Goal: Check status: Check status

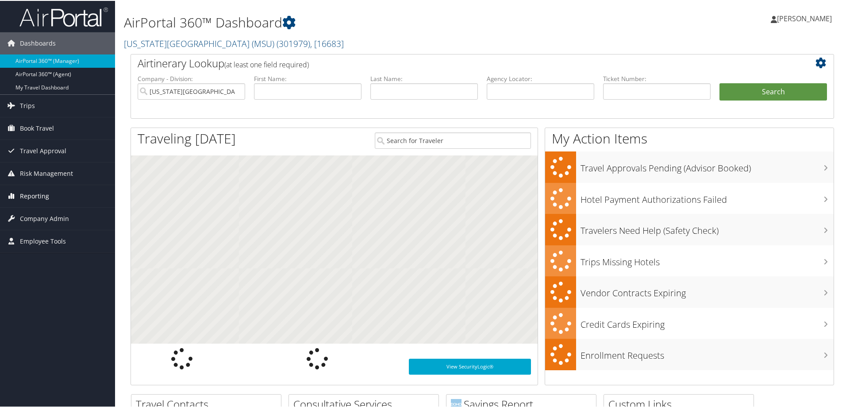
click at [40, 193] on span "Reporting" at bounding box center [34, 195] width 29 height 22
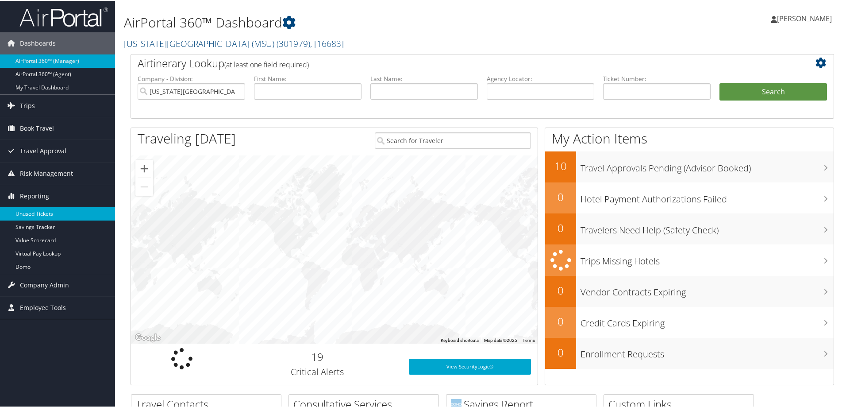
click at [38, 212] on link "Unused Tickets" at bounding box center [57, 212] width 115 height 13
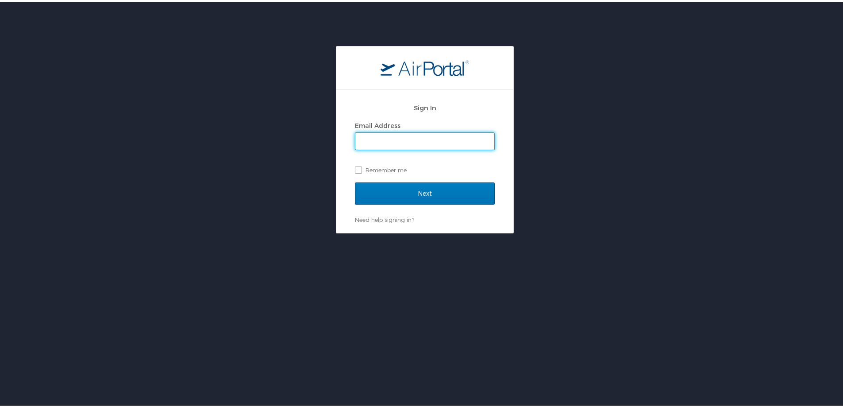
type input "jessica.girard@cbtravel.com"
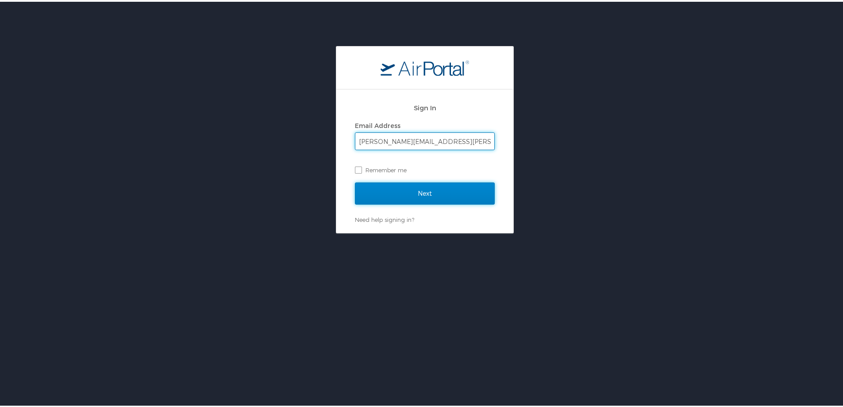
click at [434, 191] on input "Next" at bounding box center [425, 192] width 140 height 22
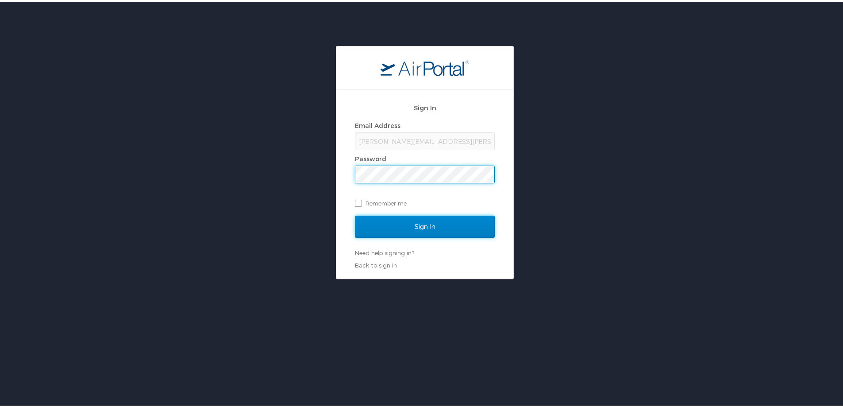
click at [423, 222] on input "Sign In" at bounding box center [425, 225] width 140 height 22
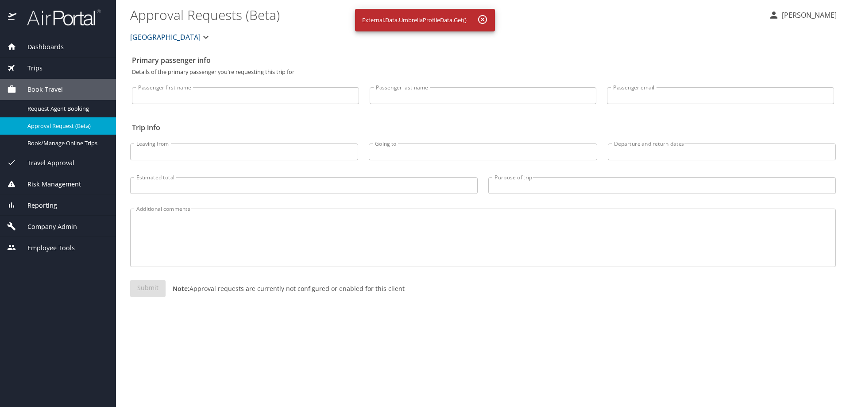
click at [50, 205] on span "Reporting" at bounding box center [36, 206] width 41 height 10
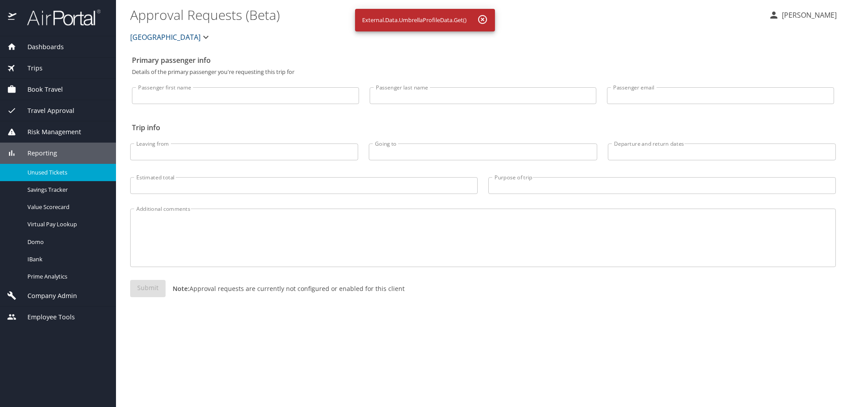
click at [58, 174] on span "Unused Tickets" at bounding box center [66, 172] width 78 height 8
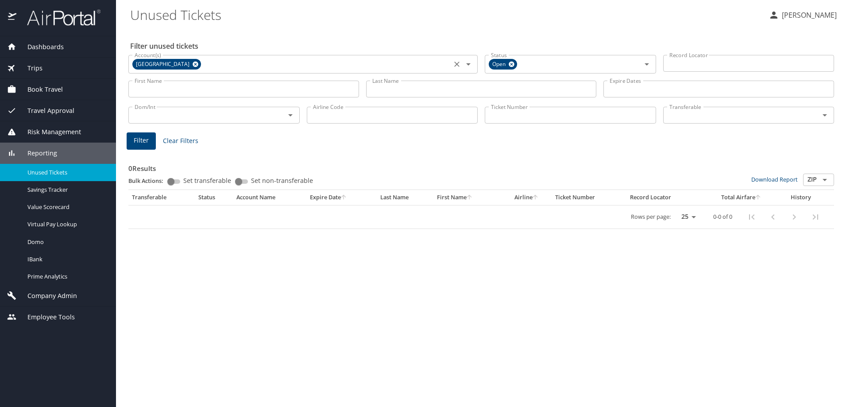
click at [199, 63] on icon at bounding box center [195, 64] width 7 height 10
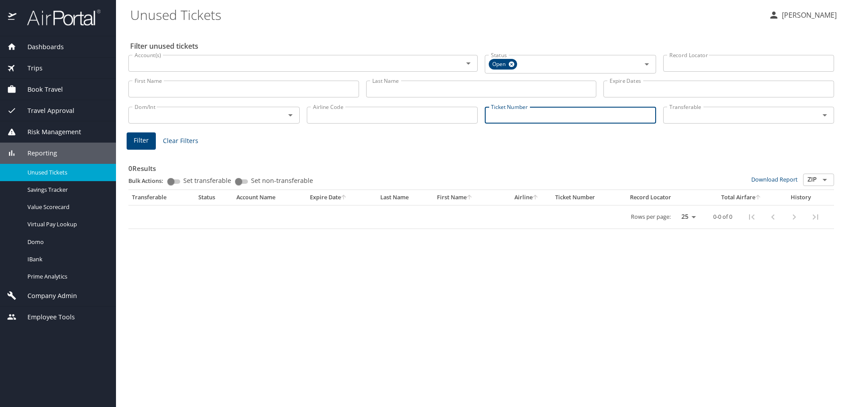
click at [527, 117] on input "Ticket Number" at bounding box center [570, 115] width 171 height 17
click at [530, 117] on input "Ticket Number" at bounding box center [570, 115] width 171 height 17
type input "0167140693807"
click at [135, 135] on span "Filter" at bounding box center [141, 139] width 15 height 11
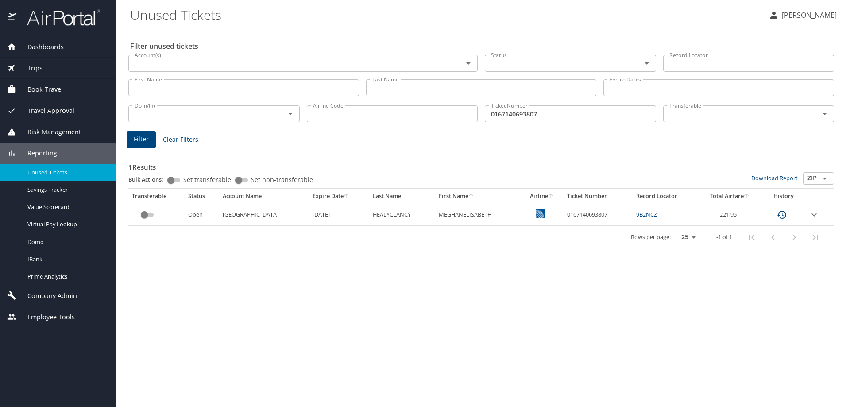
drag, startPoint x: 502, startPoint y: 275, endPoint x: 689, endPoint y: 193, distance: 204.6
click at [505, 274] on div "Filter unused tickets Account(s) Account(s) Status Status Record Locator Record…" at bounding box center [483, 217] width 706 height 378
drag, startPoint x: 598, startPoint y: 248, endPoint x: 575, endPoint y: 227, distance: 31.0
click at [597, 247] on div "Rows per page: 25 50 100 1-1 of 1" at bounding box center [479, 237] width 695 height 23
drag, startPoint x: 576, startPoint y: 216, endPoint x: 616, endPoint y: 215, distance: 40.3
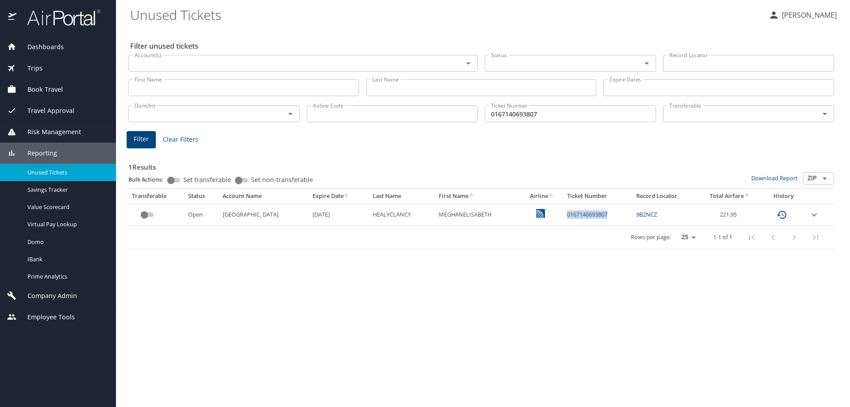
click at [616, 215] on td "0167140693807" at bounding box center [597, 215] width 69 height 22
copy td "0167140693807"
